Goal: Task Accomplishment & Management: Manage account settings

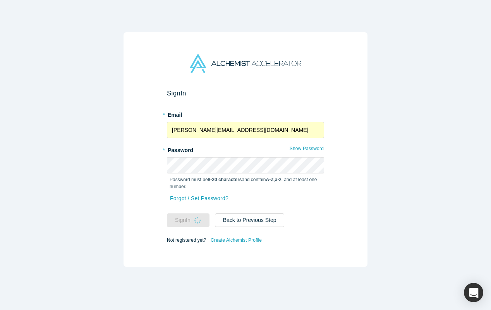
click at [76, 166] on div "Sign In * Email [PERSON_NAME][EMAIL_ADDRESS][DOMAIN_NAME] * Password Show Passw…" at bounding box center [245, 155] width 491 height 310
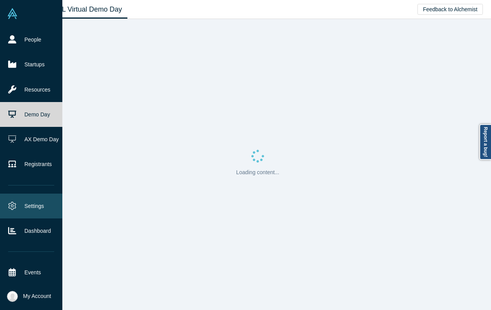
click at [30, 202] on link "Settings" at bounding box center [31, 205] width 62 height 25
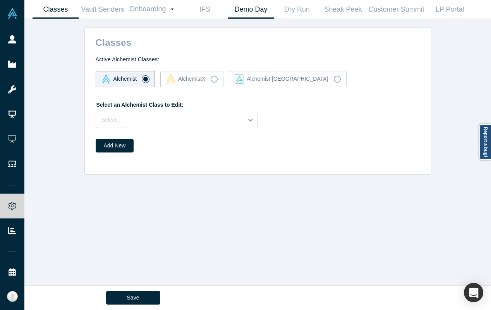
click at [239, 12] on link "Demo Day" at bounding box center [251, 9] width 46 height 18
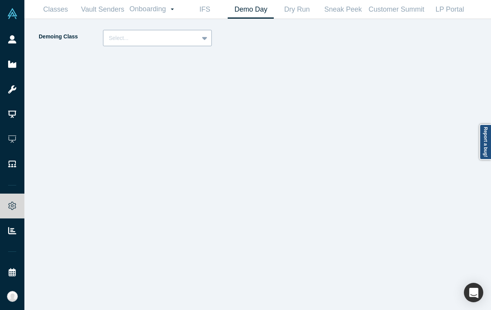
click at [152, 40] on div at bounding box center [151, 38] width 84 height 10
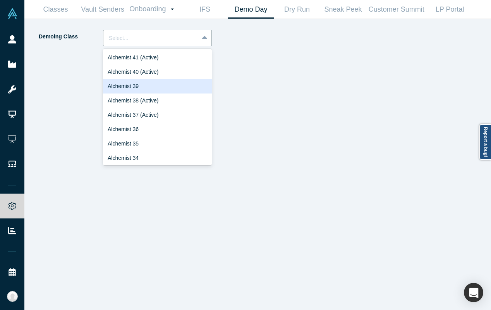
click at [141, 81] on div "Alchemist 39" at bounding box center [157, 86] width 109 height 14
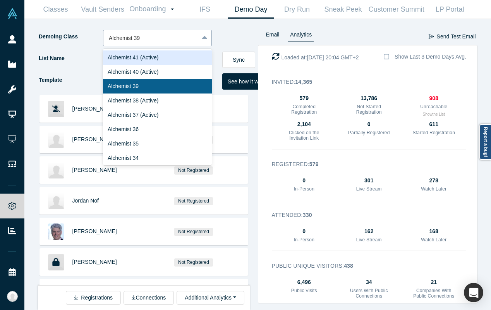
click at [162, 41] on div at bounding box center [151, 38] width 84 height 10
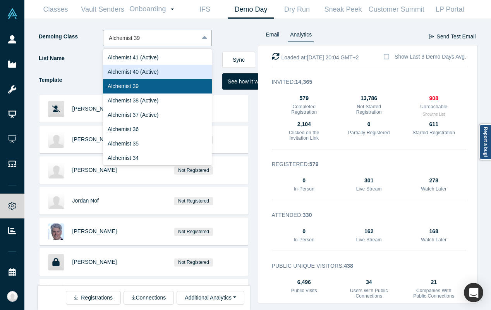
click at [150, 73] on div "Alchemist 40 (Active)" at bounding box center [157, 72] width 109 height 14
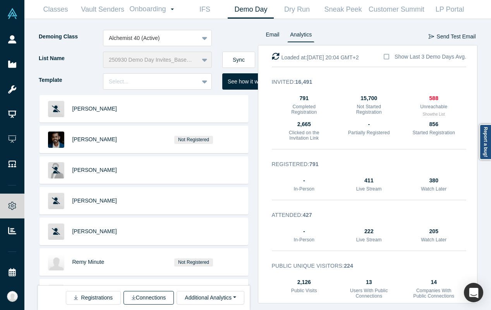
click at [153, 296] on button "Connections" at bounding box center [149, 298] width 50 height 14
